Goal: Task Accomplishment & Management: Use online tool/utility

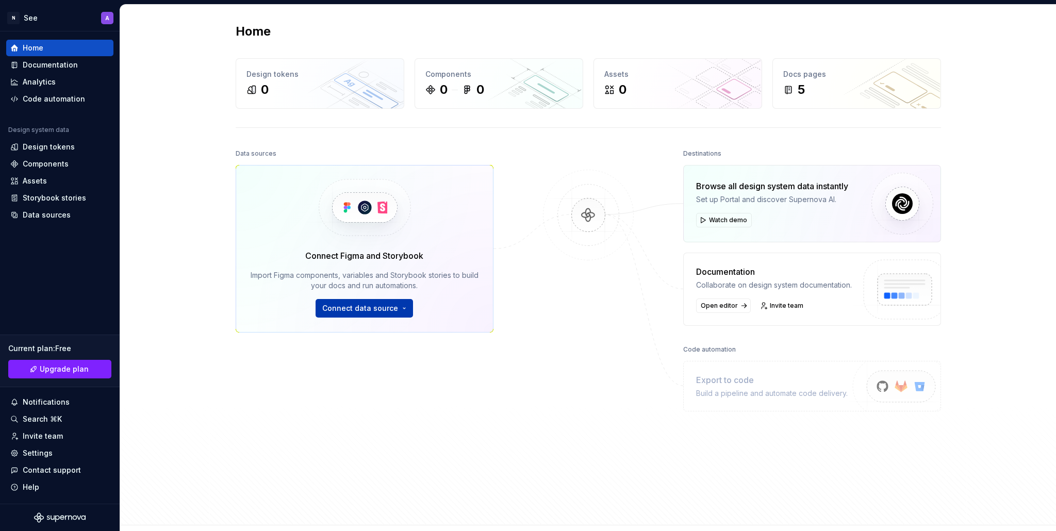
click at [267, 305] on span "Connect data source" at bounding box center [360, 308] width 76 height 10
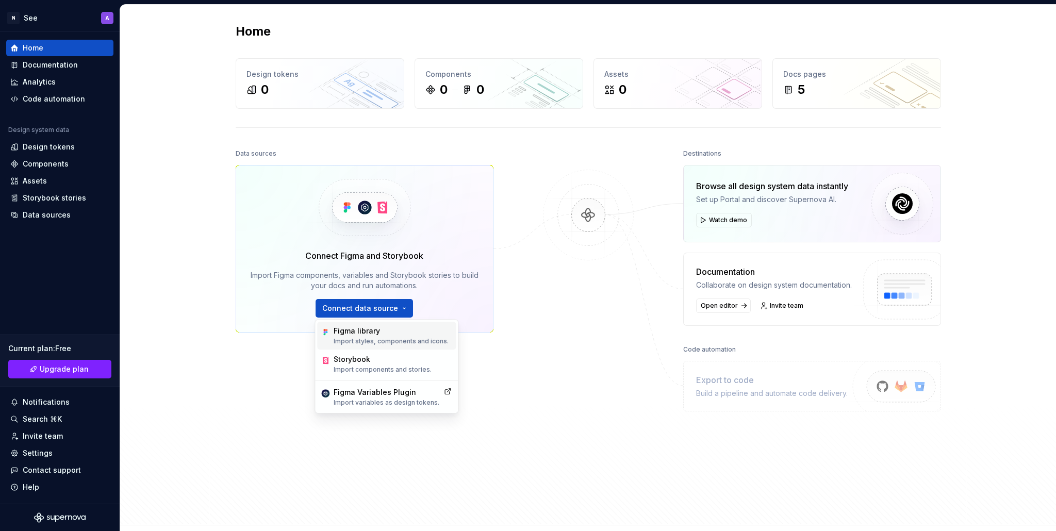
click at [267, 333] on div "Figma library" at bounding box center [391, 331] width 115 height 10
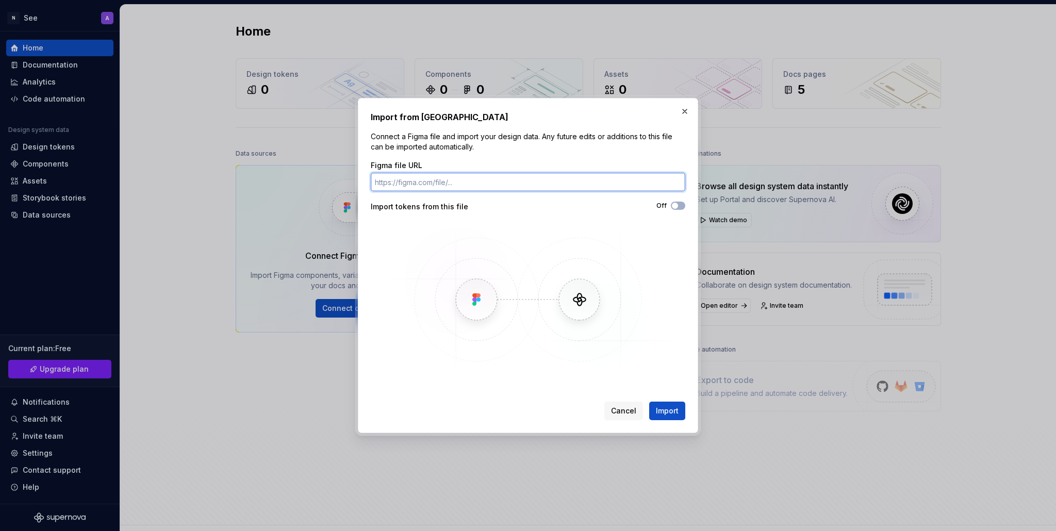
paste input "https://www.figma.com/design/3n3JALkQjMj04U96B2ytvj/Joorchin?node-id=1015-19380…"
type input "https://www.figma.com/design/3n3JALkQjMj04U96B2ytvj/Joorchin?node-id=1015-19380…"
click at [267, 204] on icon "button" at bounding box center [675, 206] width 8 height 6
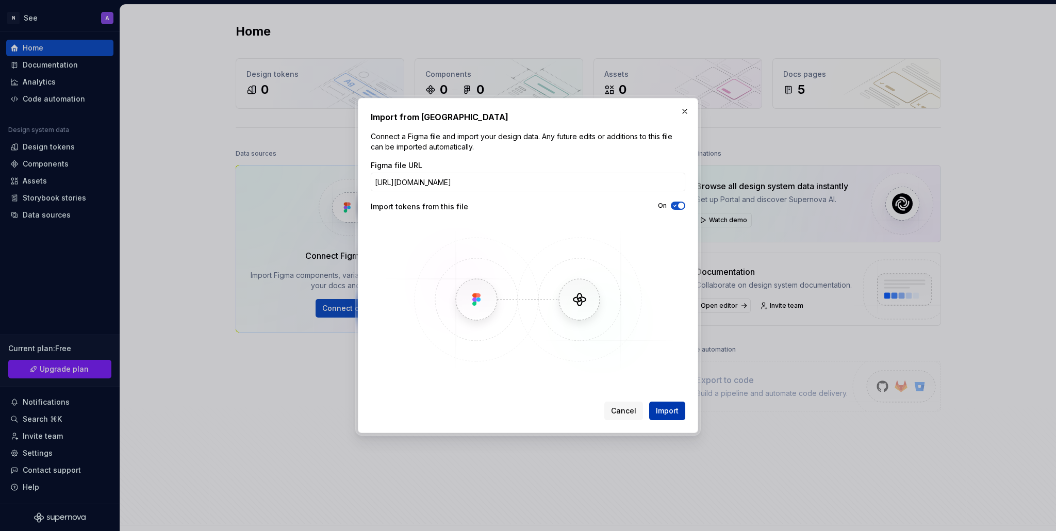
click at [267, 411] on span "Import" at bounding box center [667, 411] width 23 height 10
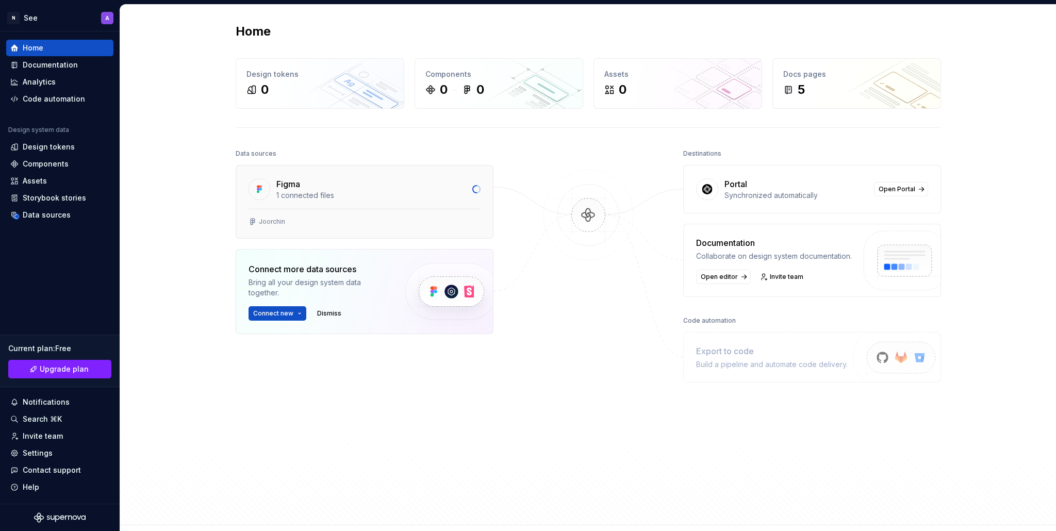
click at [267, 193] on div "1 connected files" at bounding box center [371, 195] width 190 height 10
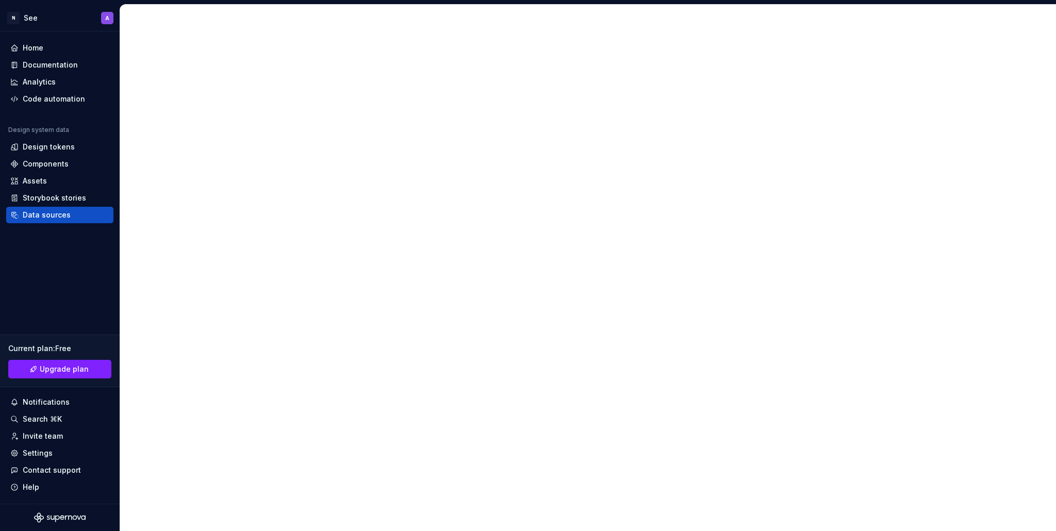
click at [267, 187] on div at bounding box center [588, 267] width 936 height 527
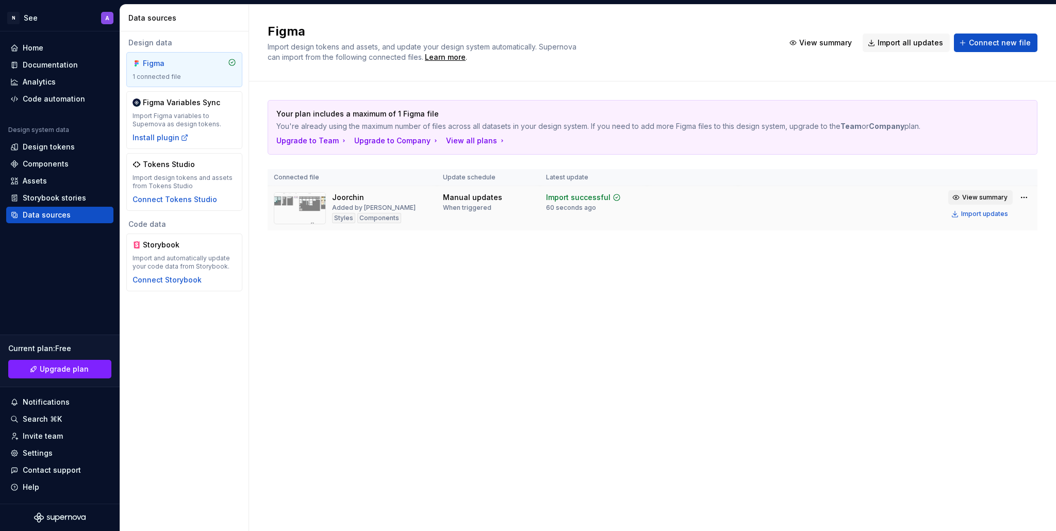
click at [267, 200] on span "View summary" at bounding box center [984, 197] width 45 height 8
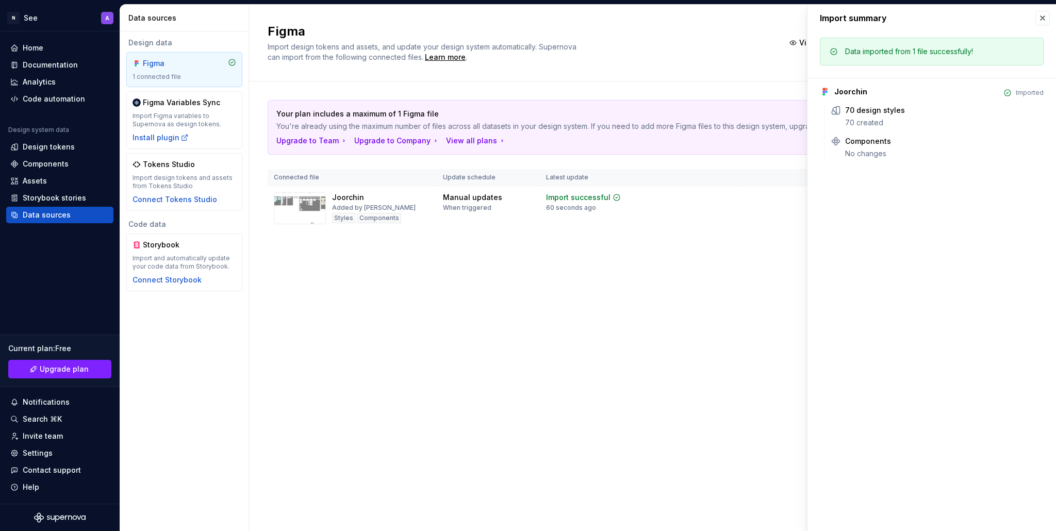
click at [267, 316] on div "Figma Import design tokens and assets, and update your design system automatica…" at bounding box center [652, 268] width 807 height 526
click at [187, 195] on div "Connect Tokens Studio" at bounding box center [174, 199] width 85 height 10
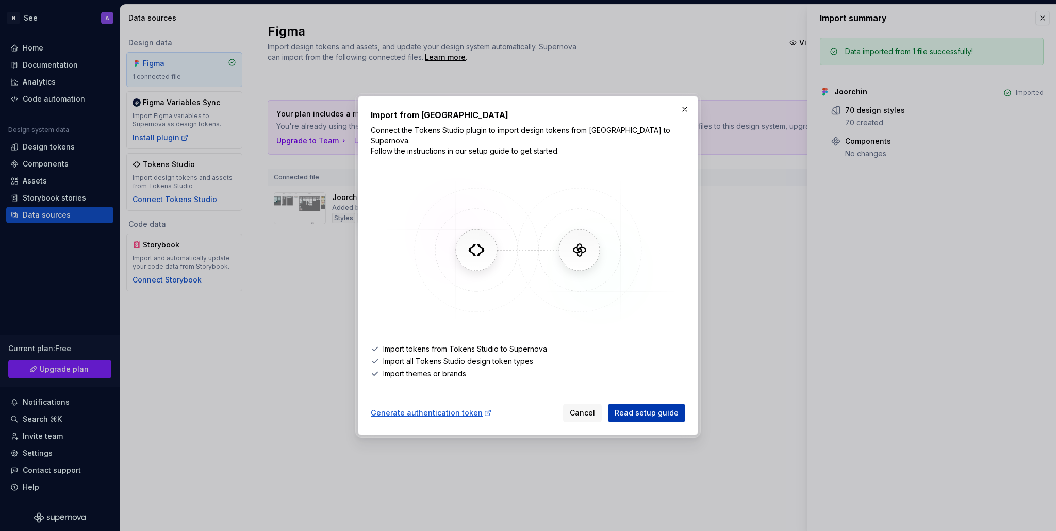
click at [267, 409] on span "Read setup guide" at bounding box center [646, 413] width 64 height 10
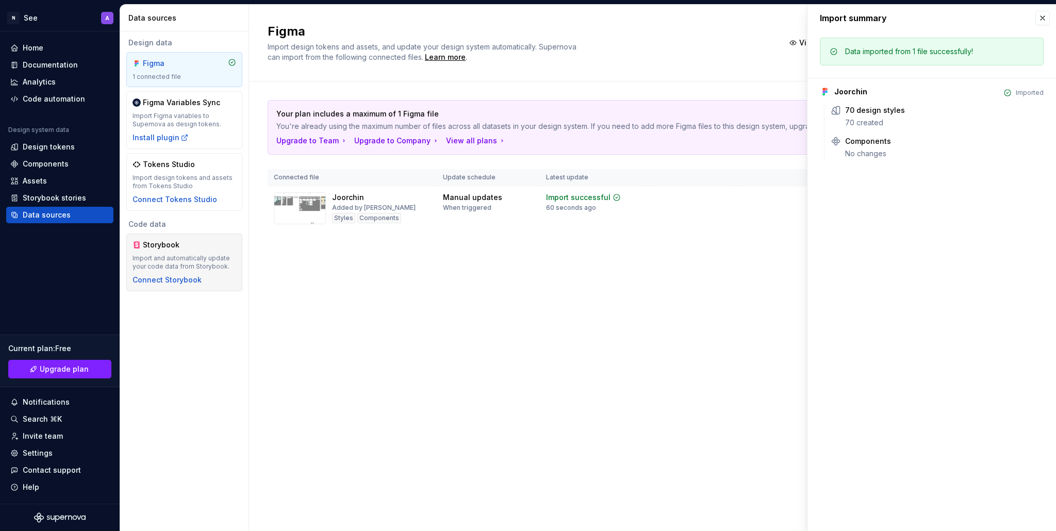
click at [201, 276] on div "Storybook Import and automatically update your code data from Storybook. Connec…" at bounding box center [184, 262] width 104 height 45
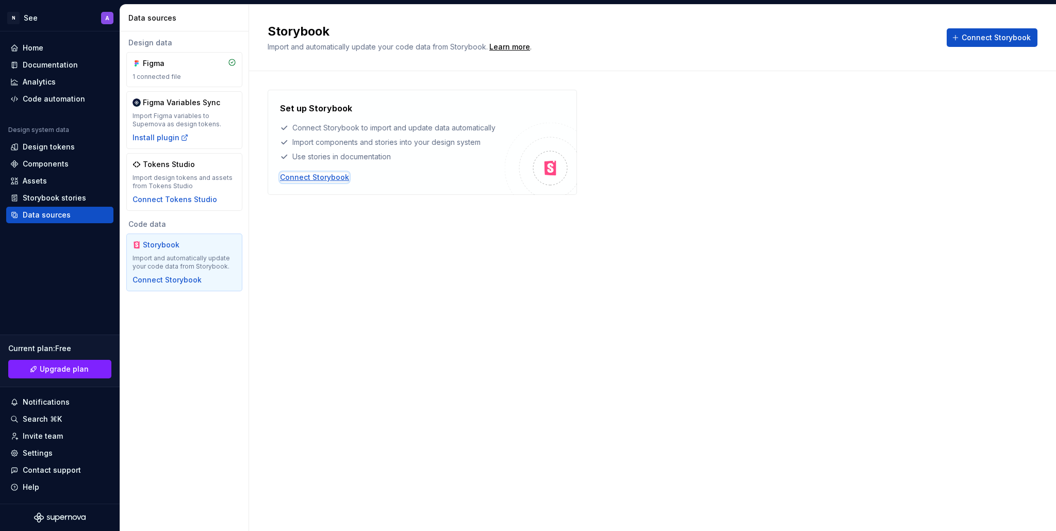
click at [267, 181] on div "Connect Storybook" at bounding box center [314, 177] width 69 height 10
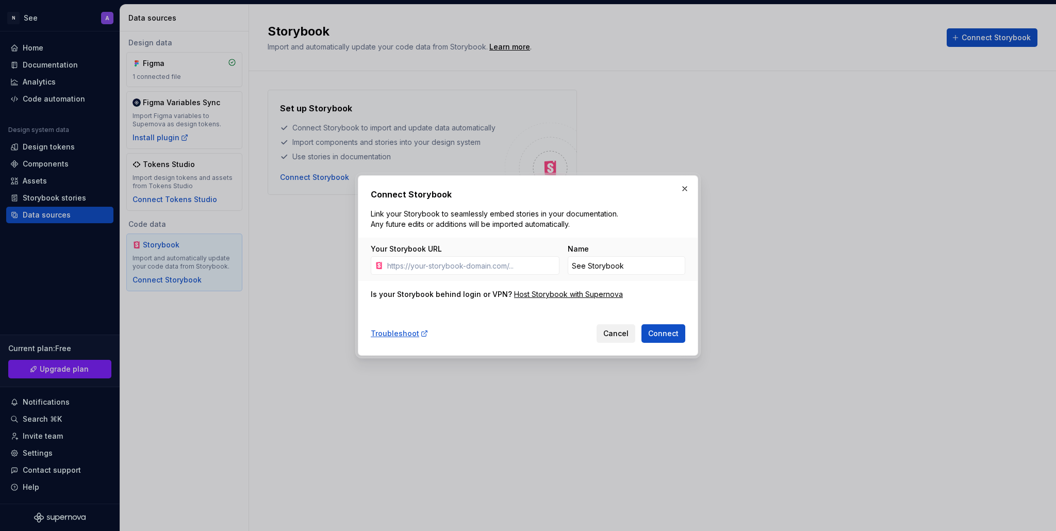
click at [267, 332] on span "Cancel" at bounding box center [615, 333] width 25 height 10
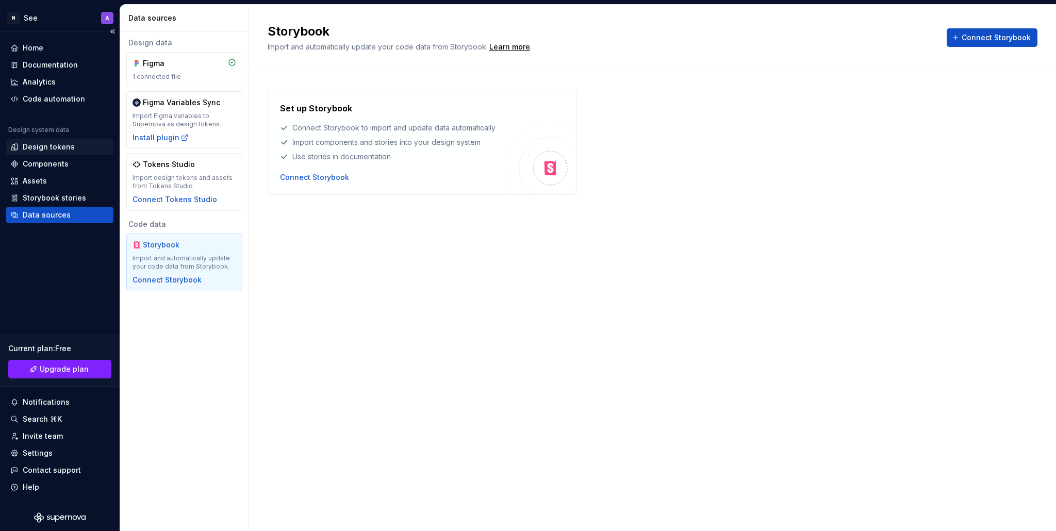
click at [49, 147] on div "Design tokens" at bounding box center [49, 147] width 52 height 10
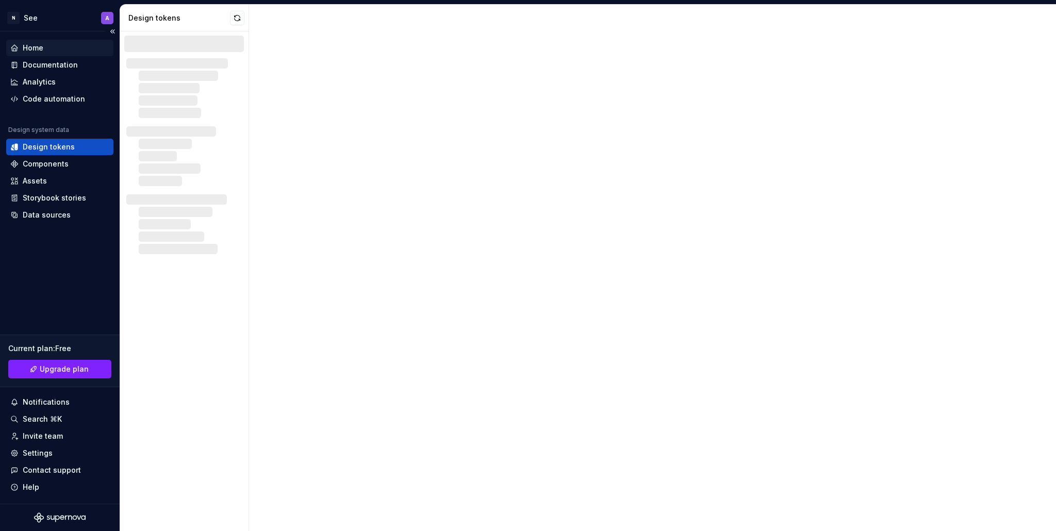
click at [52, 47] on div "Home" at bounding box center [59, 48] width 99 height 10
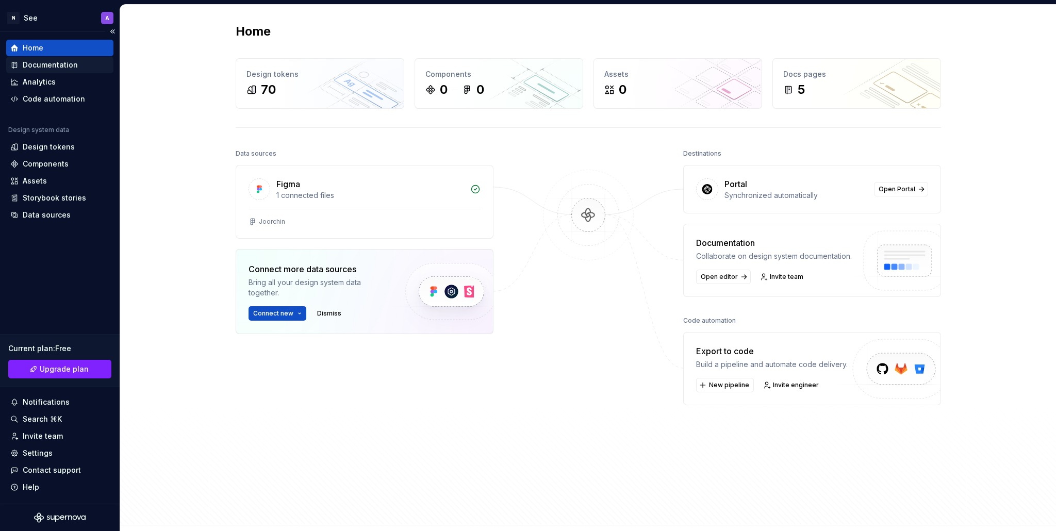
click at [47, 63] on div "Documentation" at bounding box center [50, 65] width 55 height 10
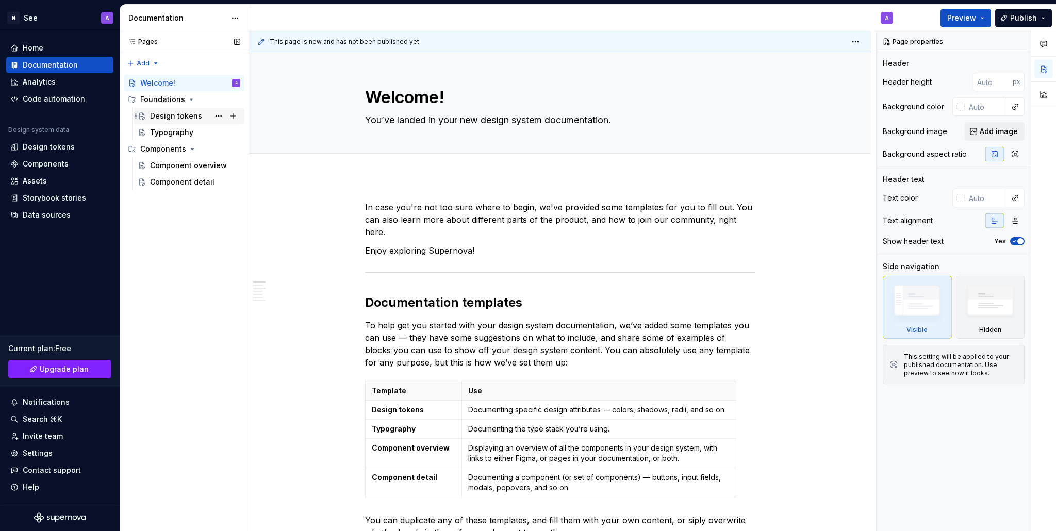
click at [178, 109] on div "Design tokens" at bounding box center [195, 116] width 90 height 14
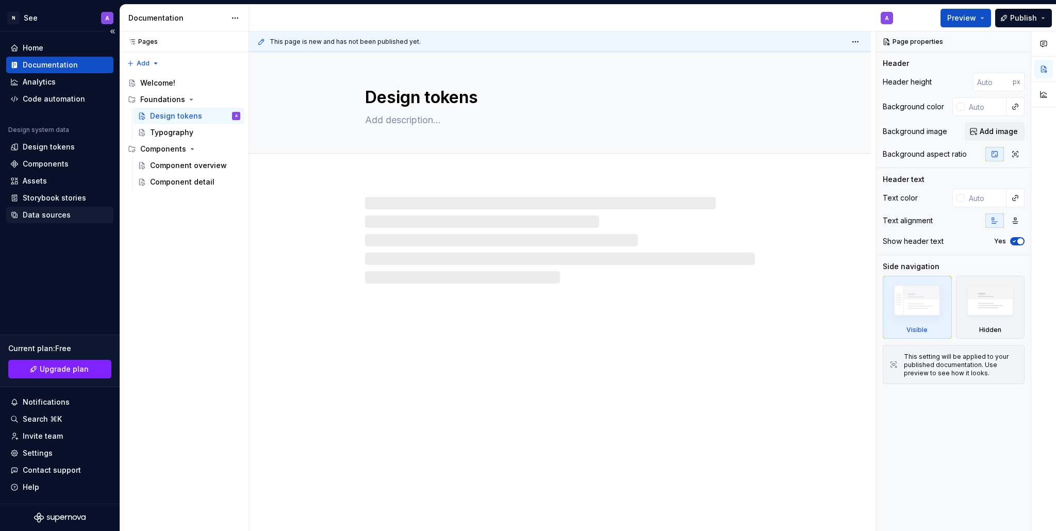
type textarea "*"
click at [50, 213] on div "Data sources" at bounding box center [47, 215] width 48 height 10
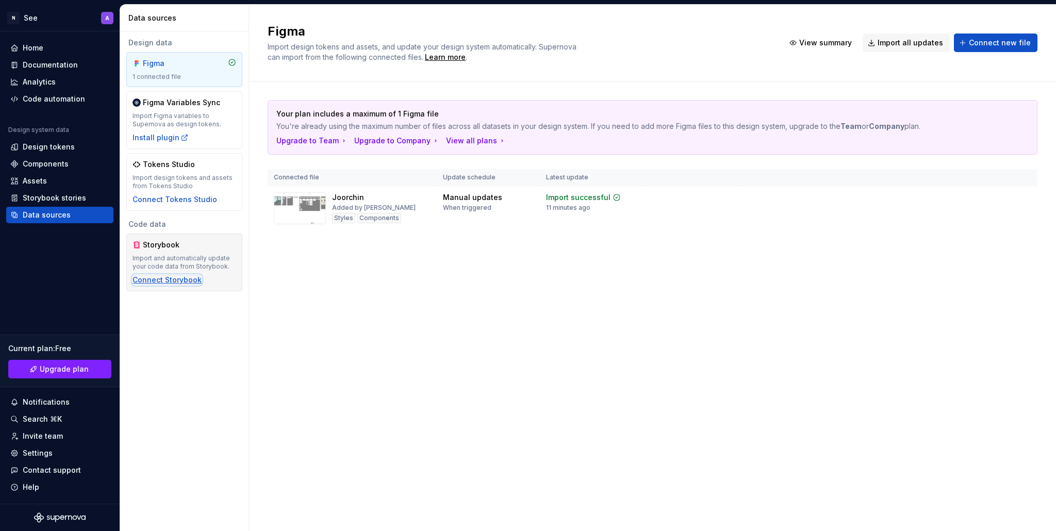
click at [174, 284] on div "Connect Storybook" at bounding box center [166, 280] width 69 height 10
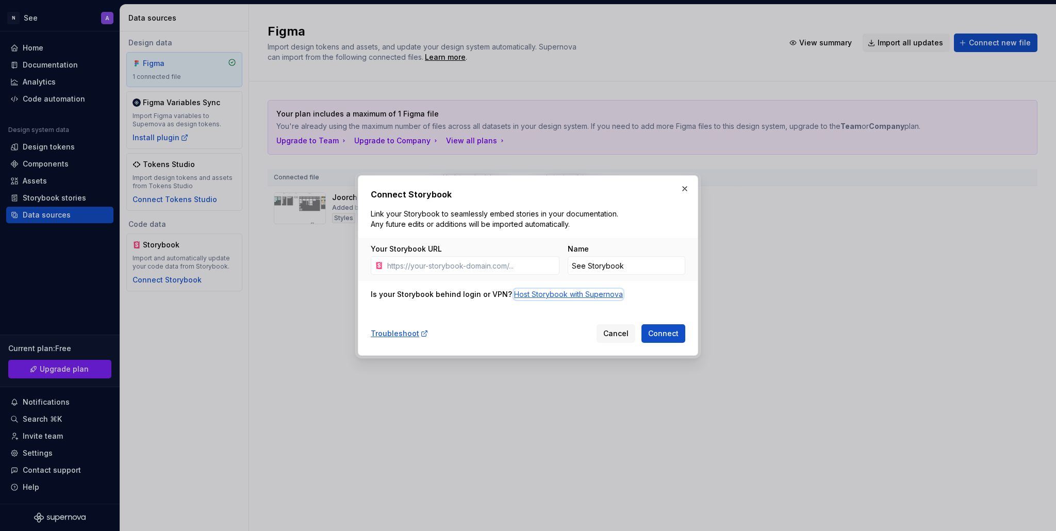
click at [267, 295] on div "Host Storybook with Supernova" at bounding box center [568, 294] width 109 height 10
